Goal: Task Accomplishment & Management: Complete application form

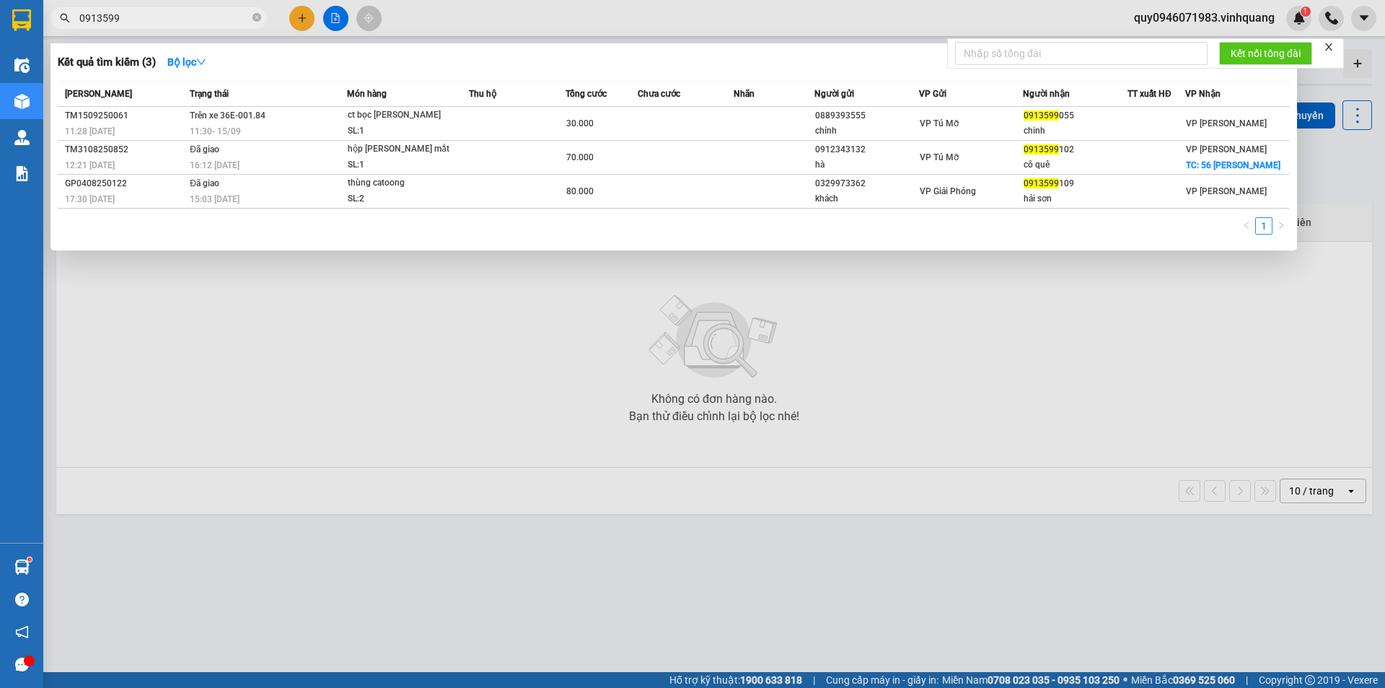
click at [133, 11] on input "0913599" at bounding box center [164, 18] width 170 height 16
click at [136, 16] on input "0913599" at bounding box center [164, 18] width 170 height 16
click at [140, 14] on input "0913599" at bounding box center [164, 18] width 170 height 16
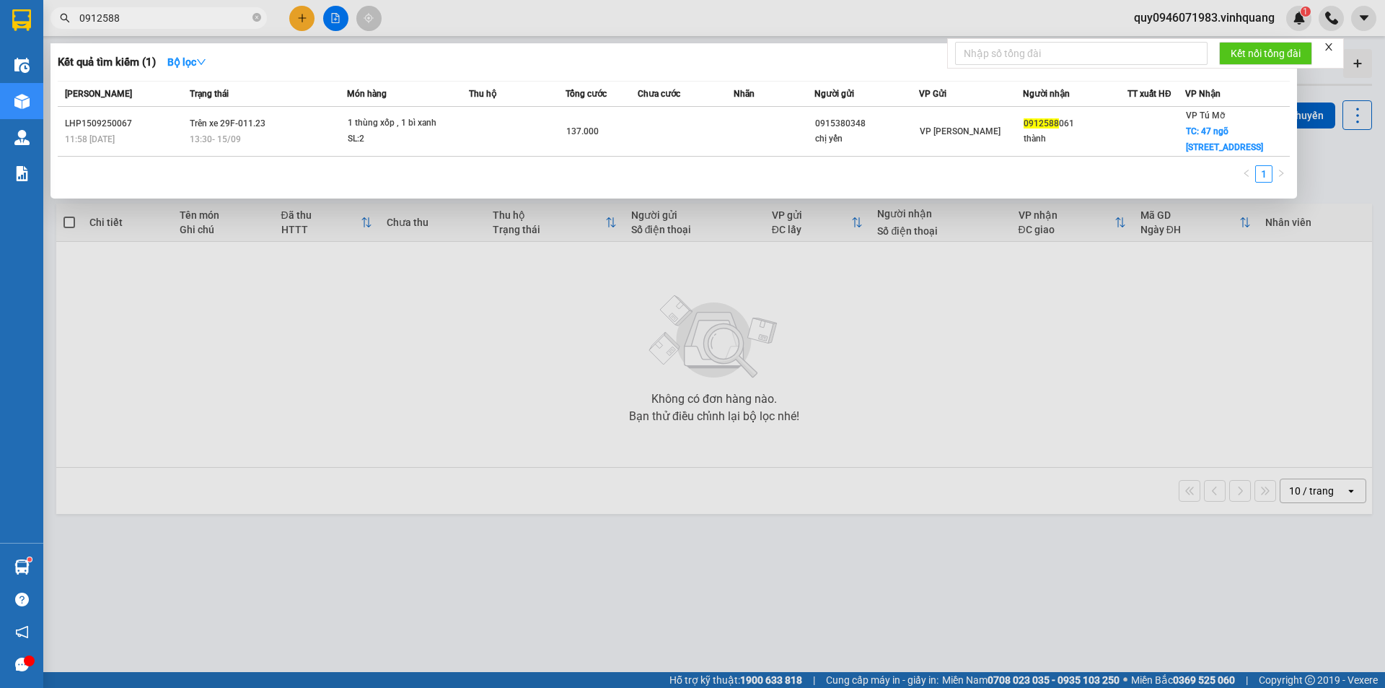
click at [191, 18] on input "0912588" at bounding box center [164, 18] width 170 height 16
click at [192, 19] on input "0912588" at bounding box center [164, 18] width 170 height 16
paste input "3122999"
type input "0913122999"
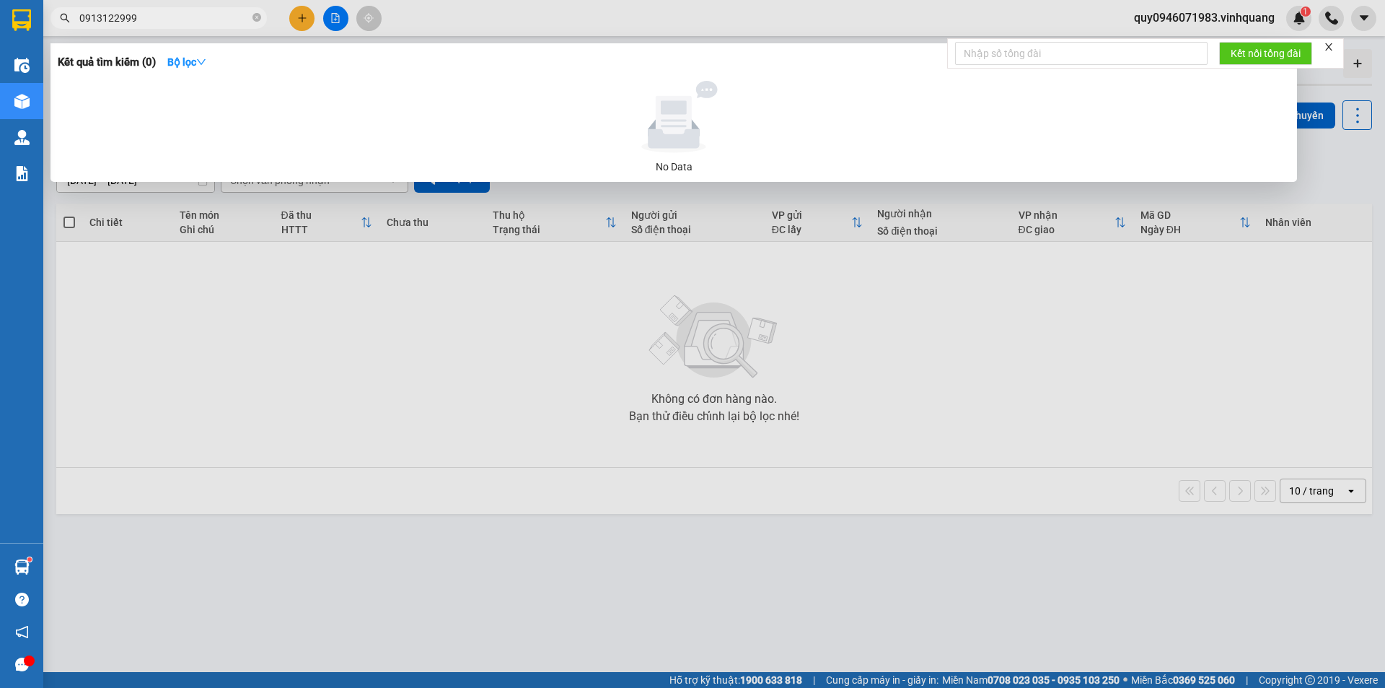
click at [144, 19] on input "0913122999" at bounding box center [164, 18] width 170 height 16
type input "0"
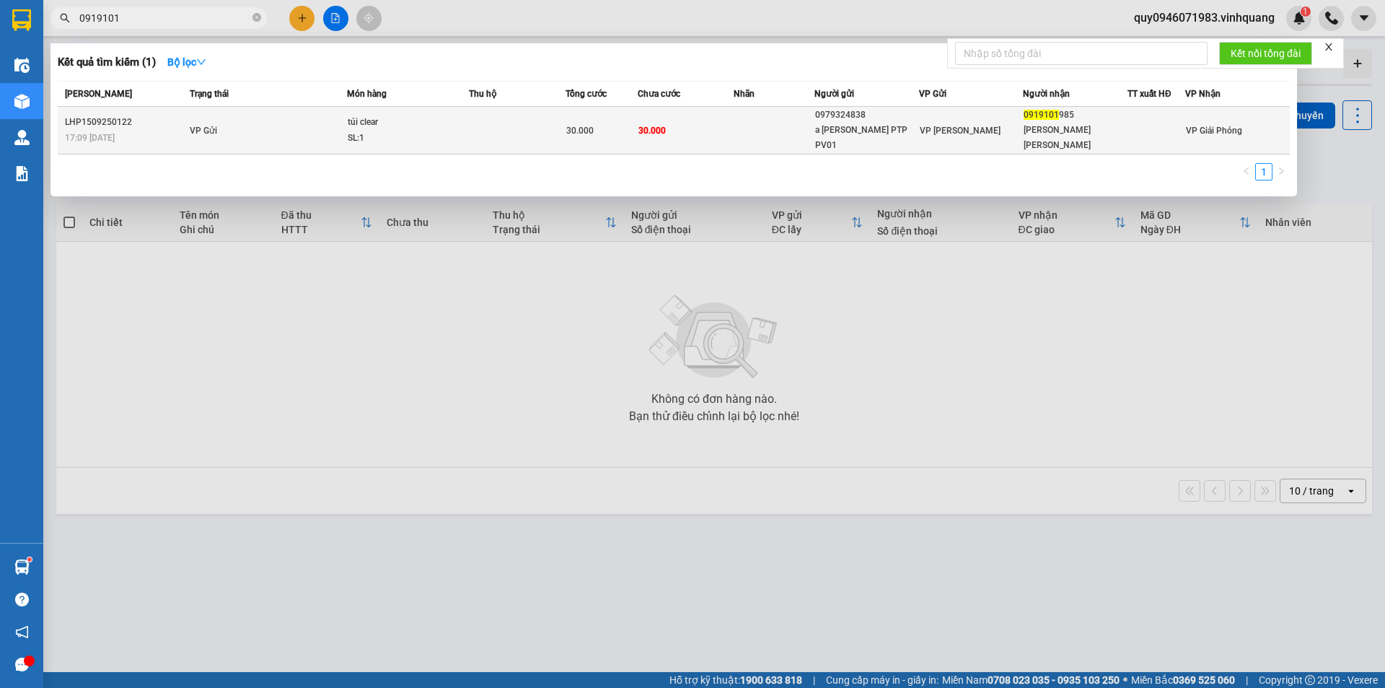
type input "0919101"
click at [884, 123] on div "a [PERSON_NAME] PTP PV01" at bounding box center [866, 138] width 103 height 30
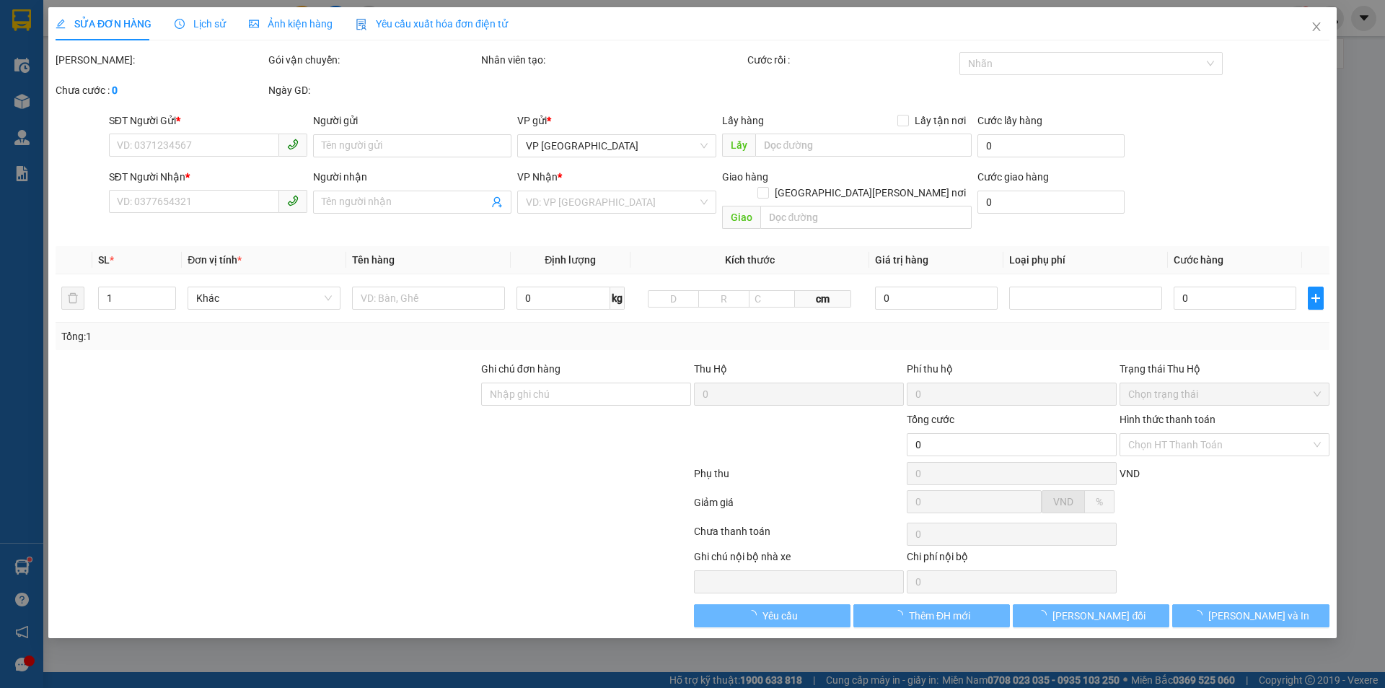
type input "0979324838"
type input "a [PERSON_NAME] PTP PV01"
type input "0919101985"
type input "[PERSON_NAME] [PERSON_NAME]"
type input "30.000"
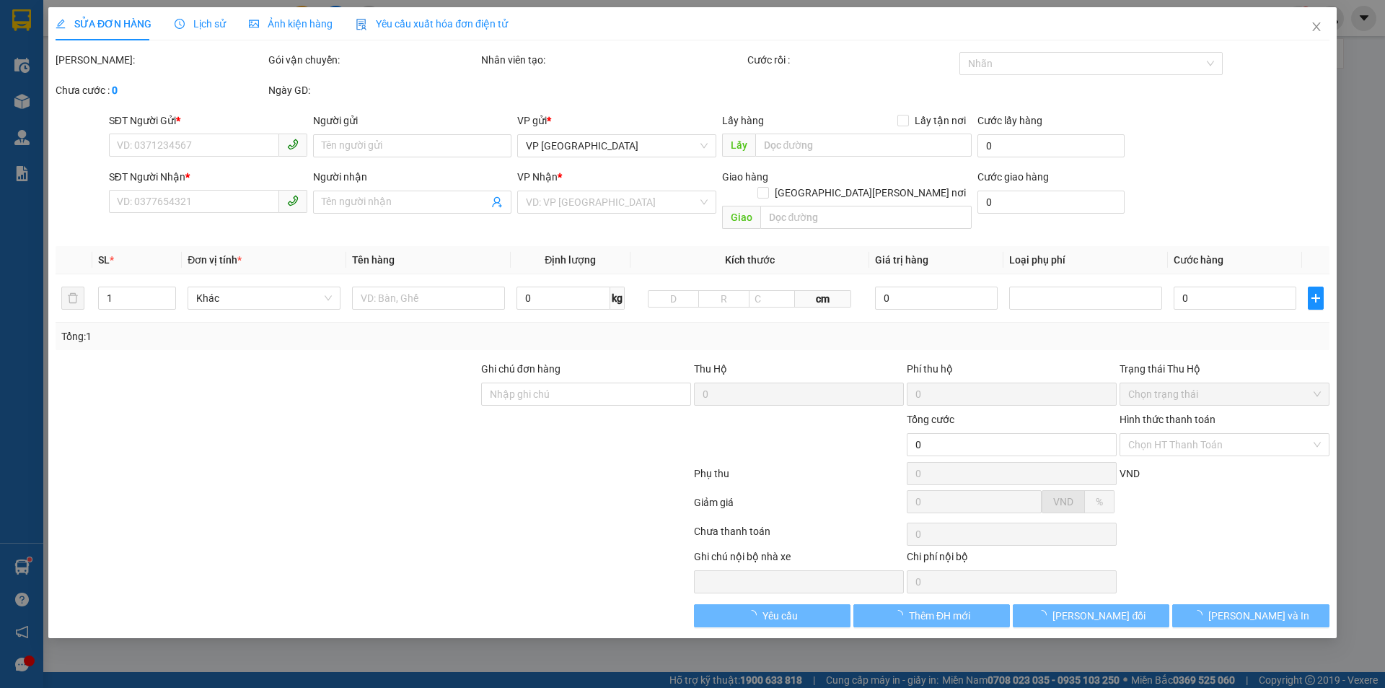
type input "30.000"
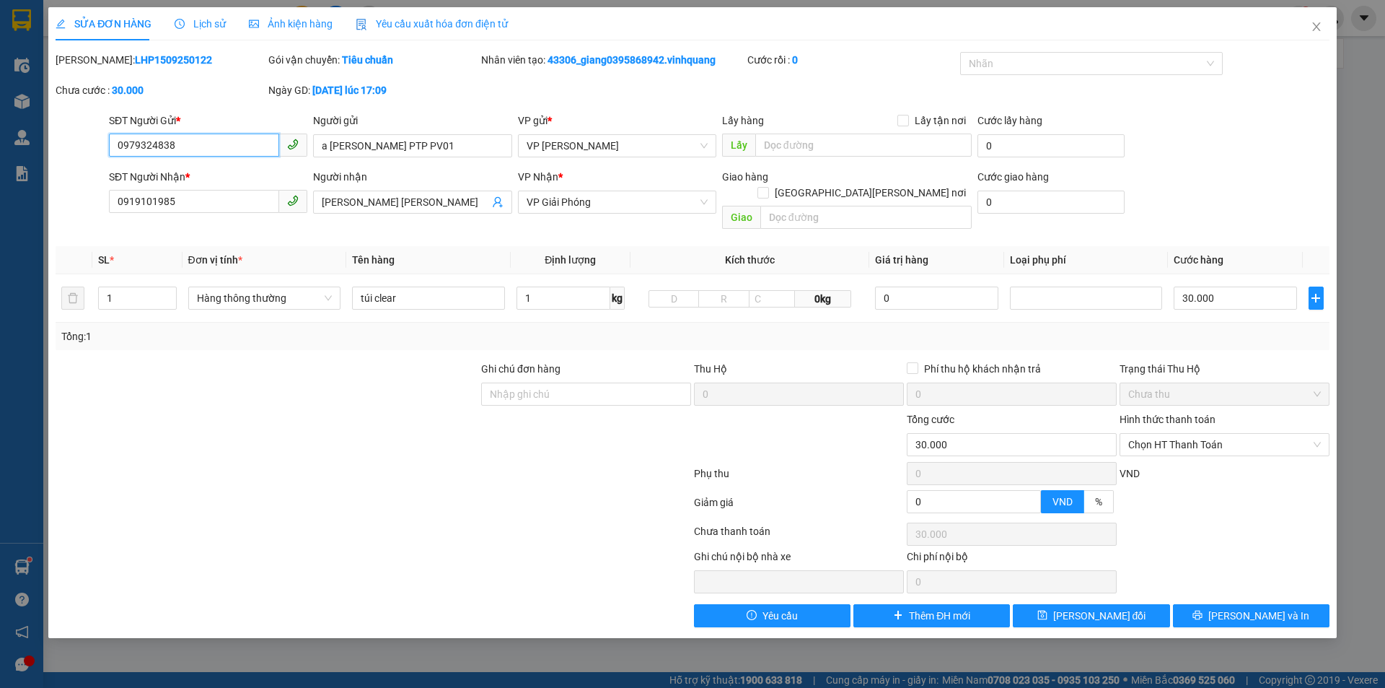
drag, startPoint x: 189, startPoint y: 146, endPoint x: 70, endPoint y: 126, distance: 120.9
click at [69, 126] on div "SĐT Người Gửi * 0979324838 0979324838 Người gửi a [PERSON_NAME] PTP PV01 VP gửi…" at bounding box center [692, 138] width 1277 height 51
type input "0913122999"
click at [458, 143] on input "a [PERSON_NAME] PTP PV01" at bounding box center [412, 145] width 198 height 23
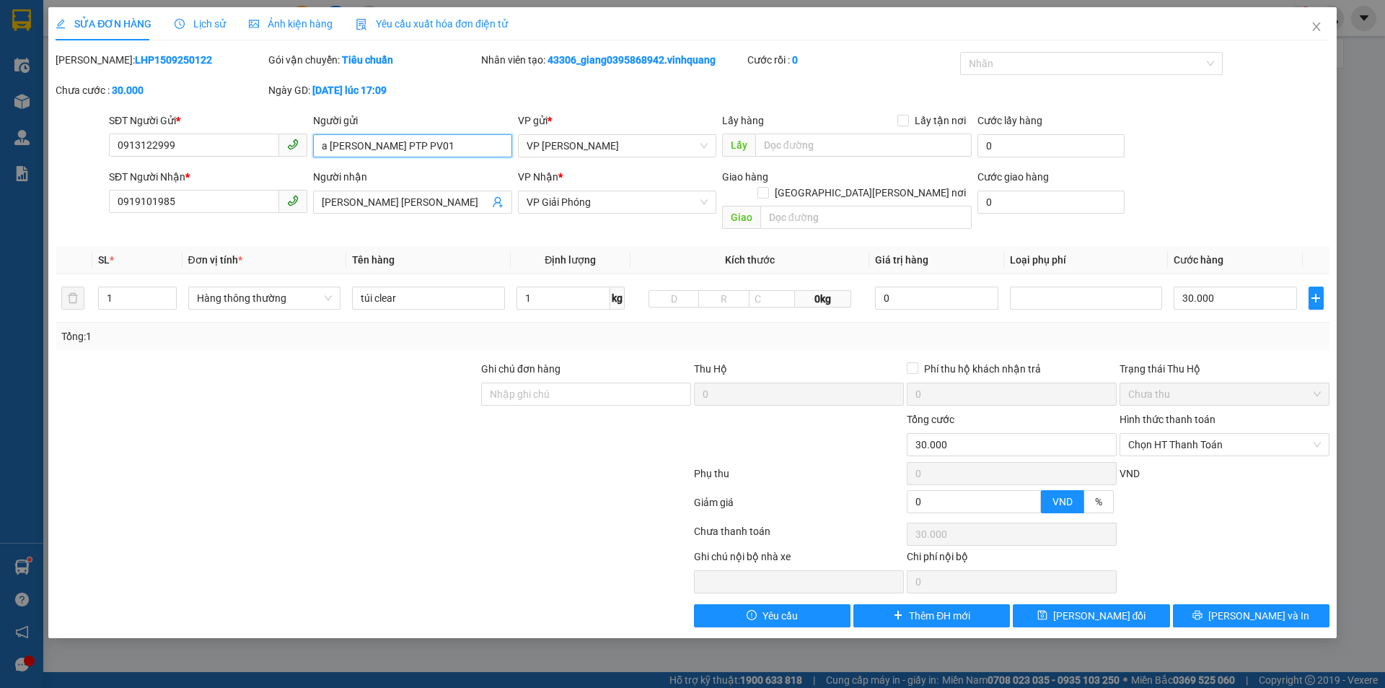
click at [458, 143] on input "a [PERSON_NAME] PTP PV01" at bounding box center [412, 145] width 198 height 23
type input "c thương"
click at [1297, 604] on button "[PERSON_NAME] và In" at bounding box center [1251, 615] width 157 height 23
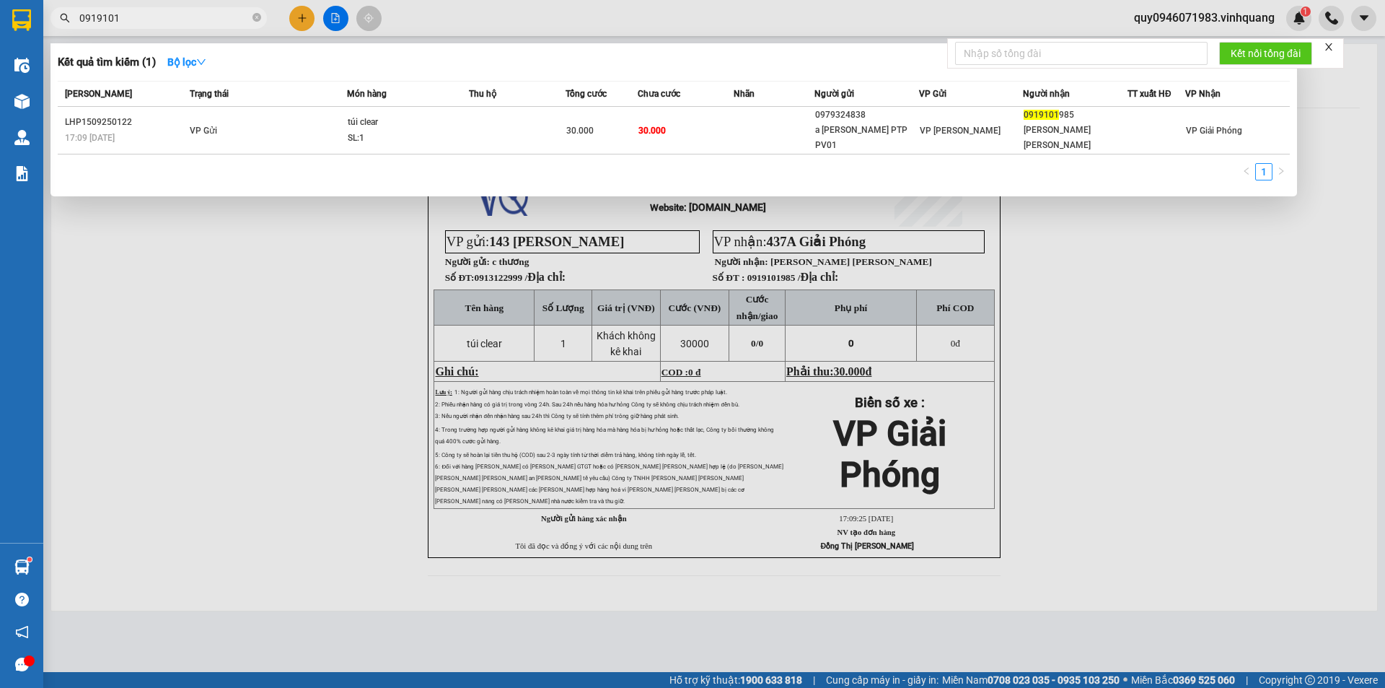
click at [187, 20] on input "0919101" at bounding box center [164, 18] width 170 height 16
click at [186, 20] on input "0919101" at bounding box center [164, 18] width 170 height 16
paste input "2395387"
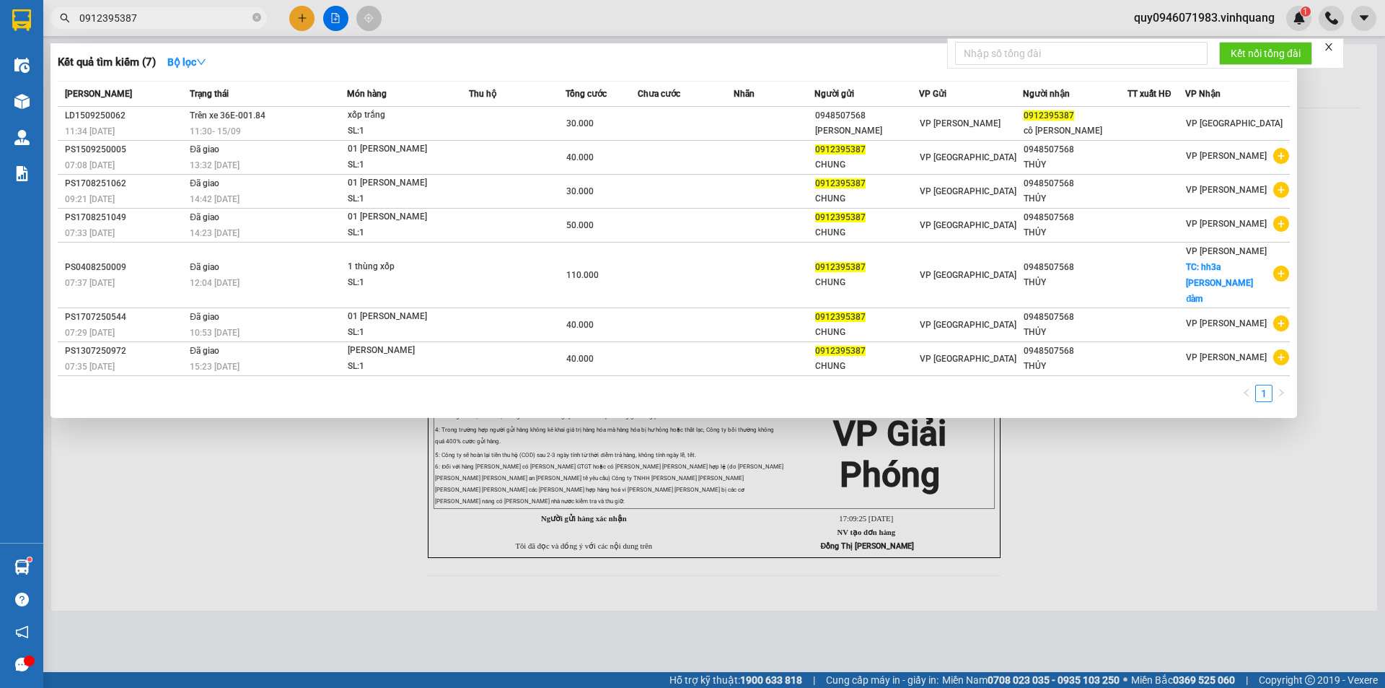
click at [160, 20] on input "0912395387" at bounding box center [164, 18] width 170 height 16
click at [160, 23] on input "0912395387" at bounding box center [164, 18] width 170 height 16
click at [159, 22] on input "0912395387" at bounding box center [164, 18] width 170 height 16
paste input "855542345"
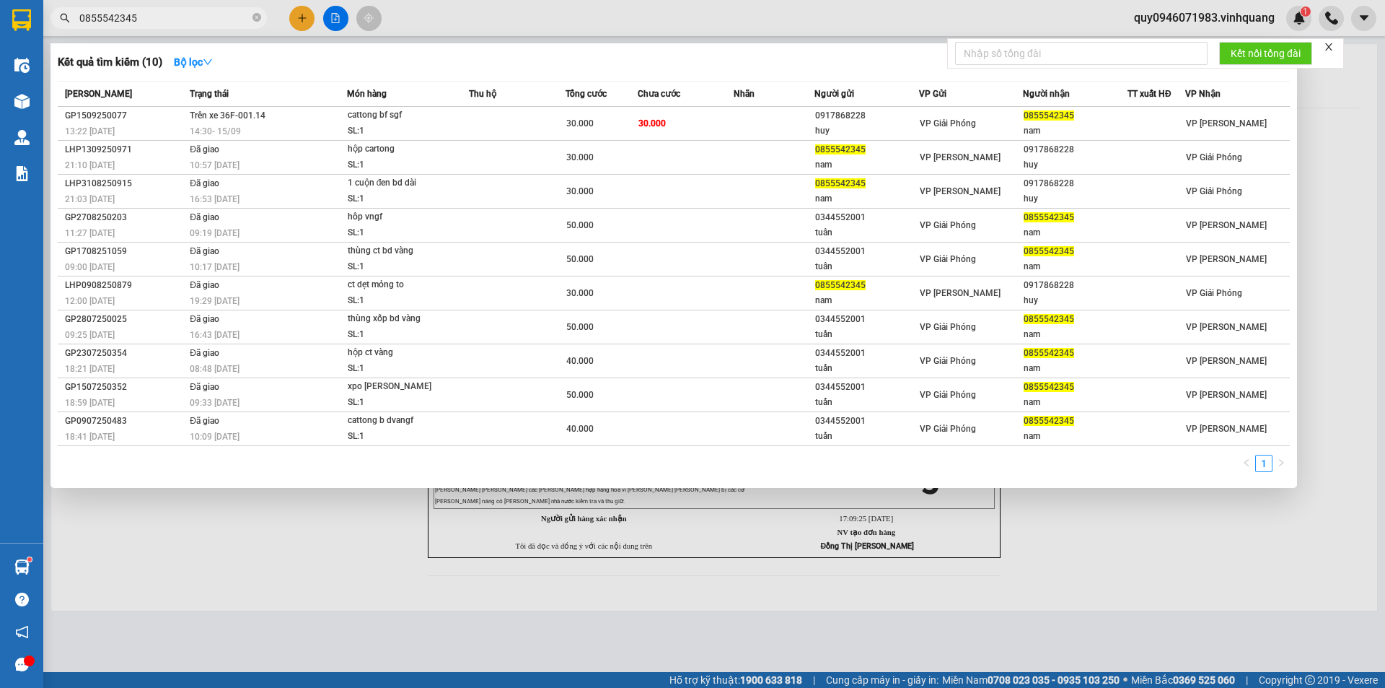
click at [188, 24] on input "0855542345" at bounding box center [164, 18] width 170 height 16
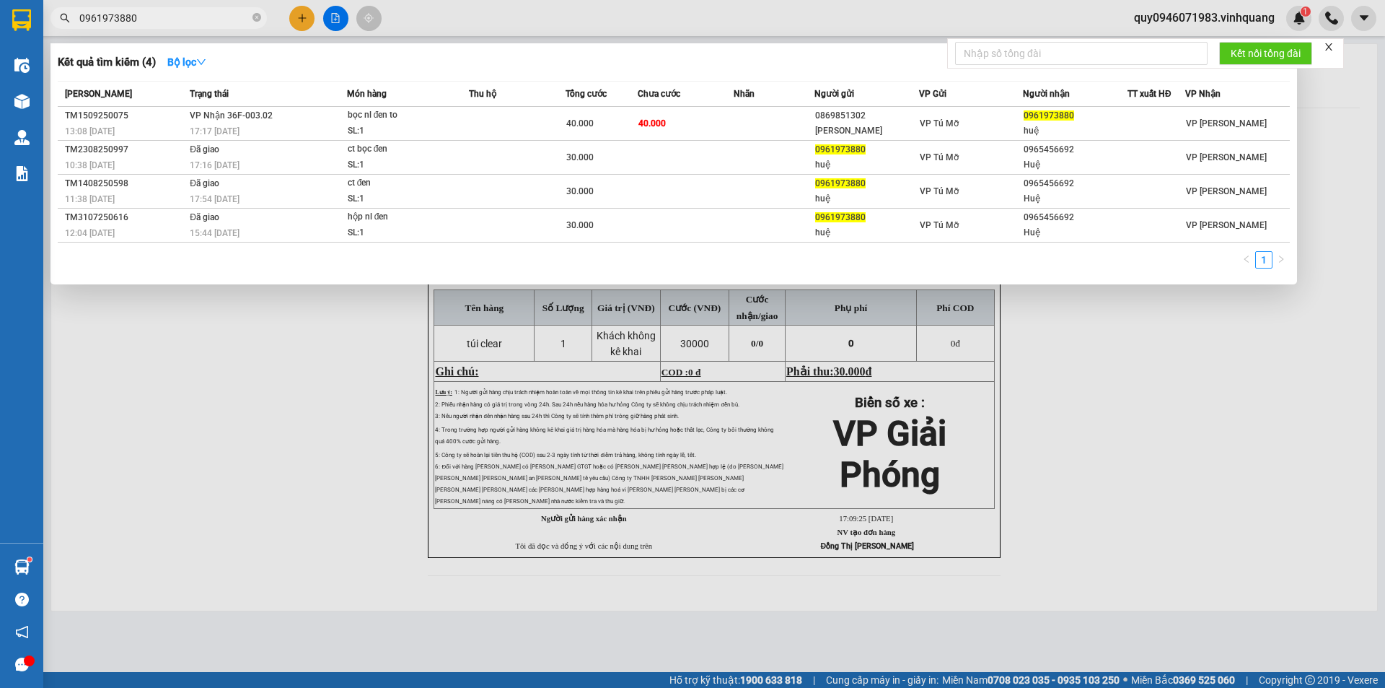
click at [172, 17] on input "0961973880" at bounding box center [164, 18] width 170 height 16
paste input "855542345"
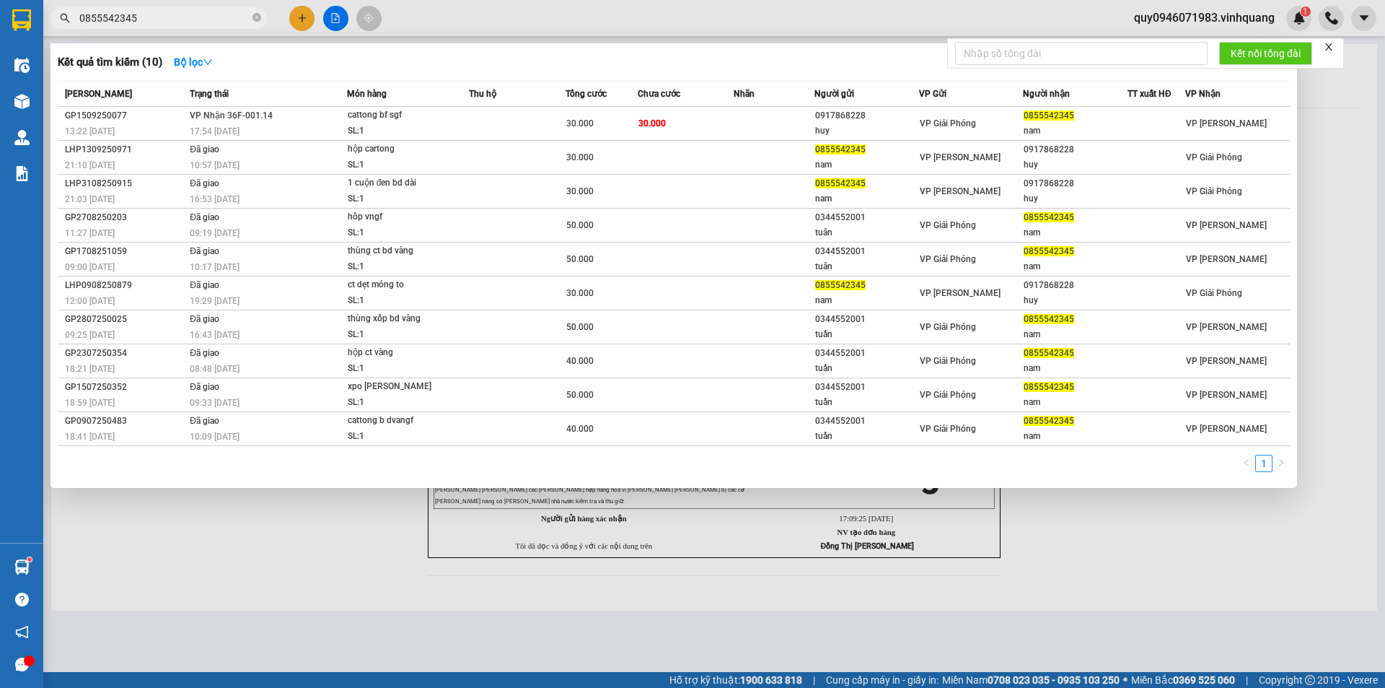
click at [199, 17] on input "0855542345" at bounding box center [164, 18] width 170 height 16
paste input "988284384"
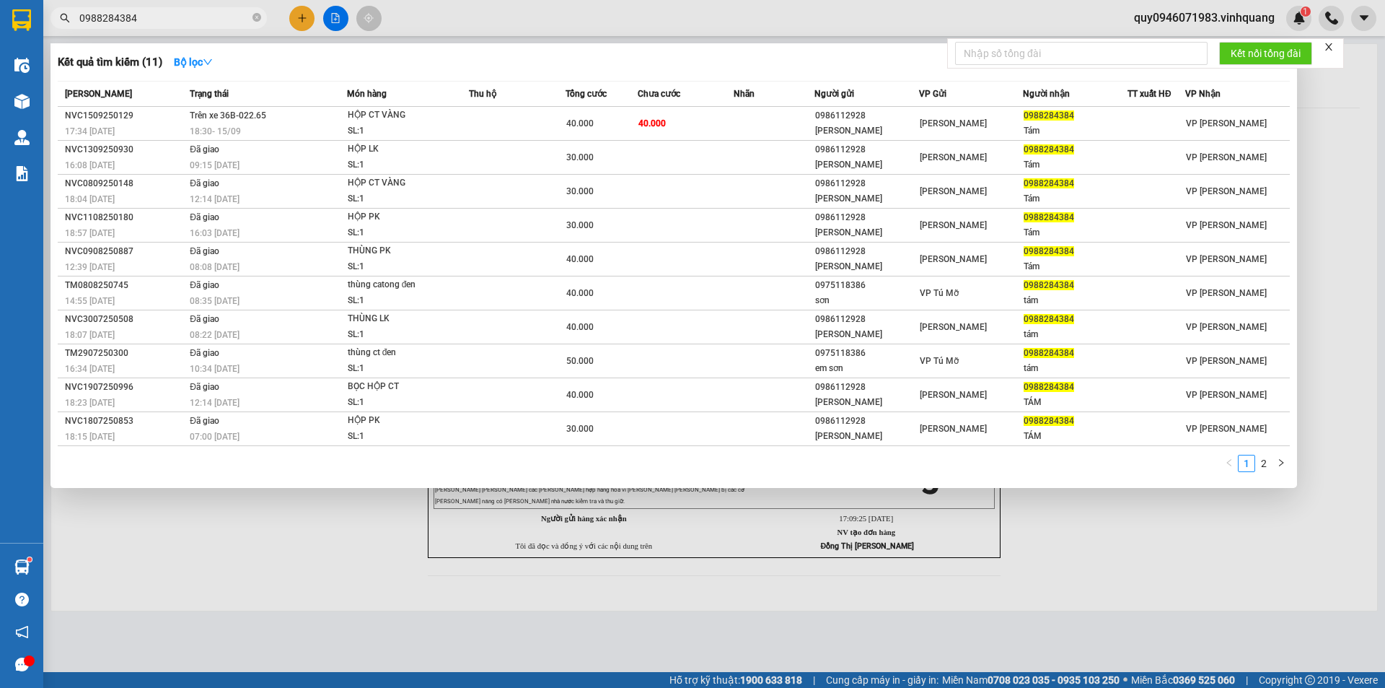
type input "0988284384"
click at [179, 16] on input "0988284384" at bounding box center [164, 18] width 170 height 16
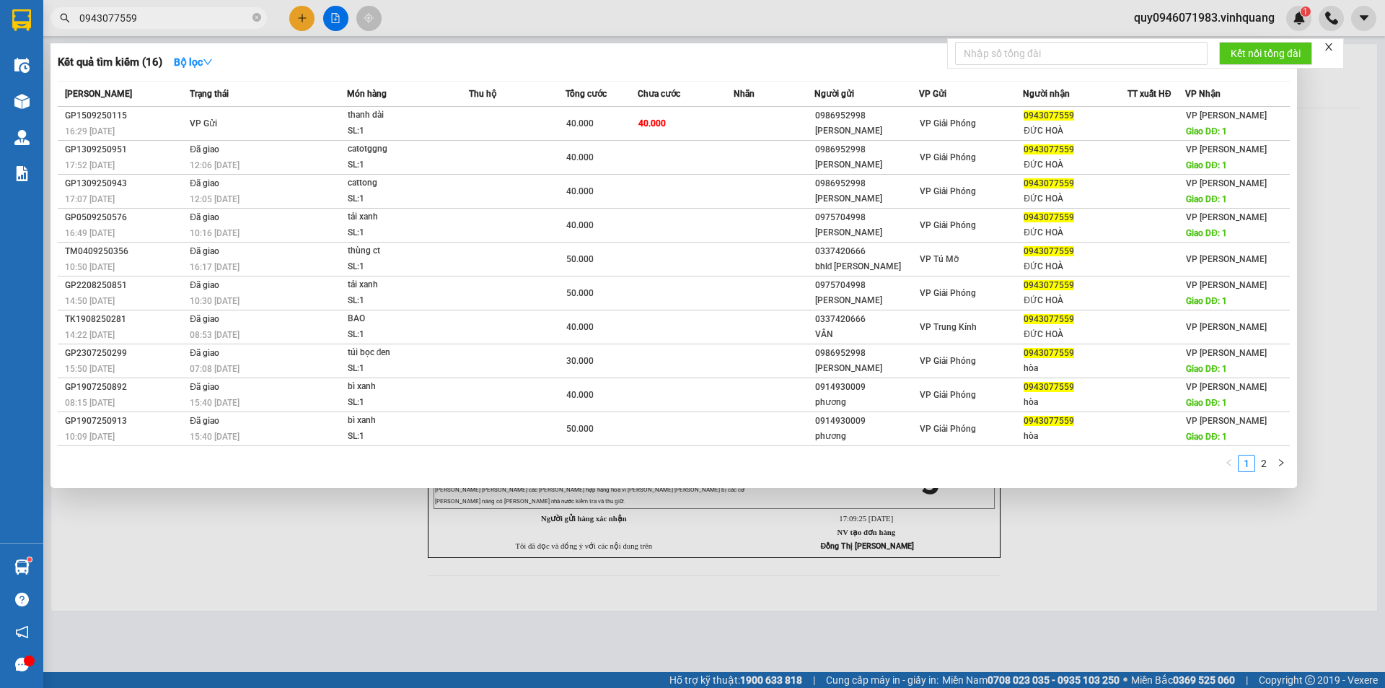
type input "0943077559"
